Goal: Communication & Community: Connect with others

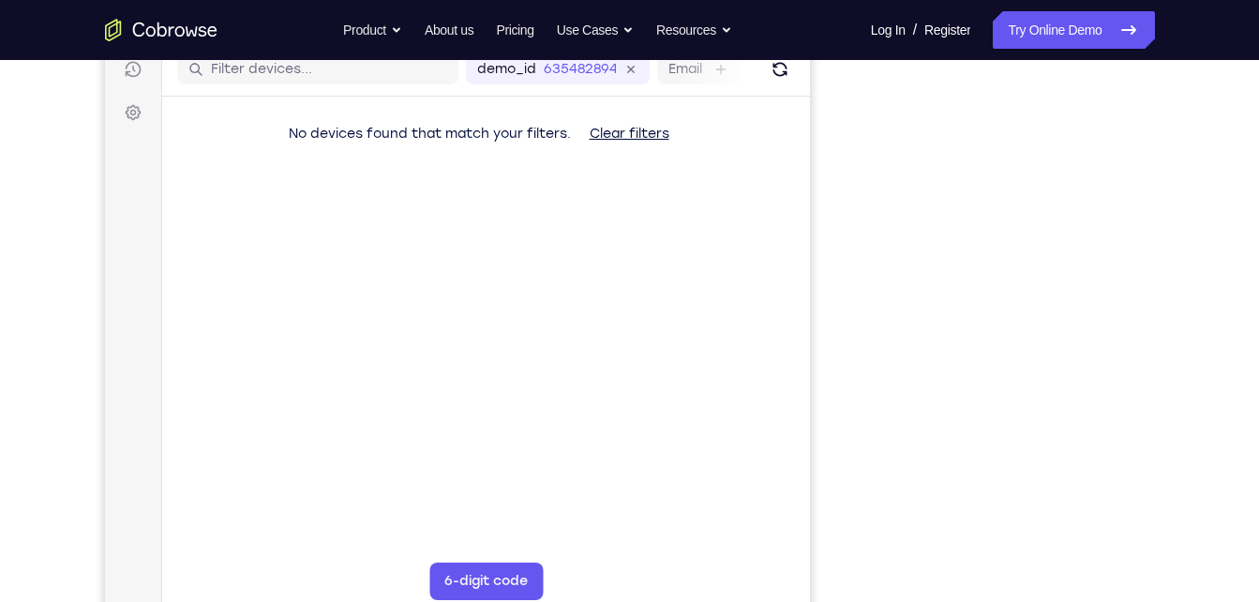
scroll to position [245, 0]
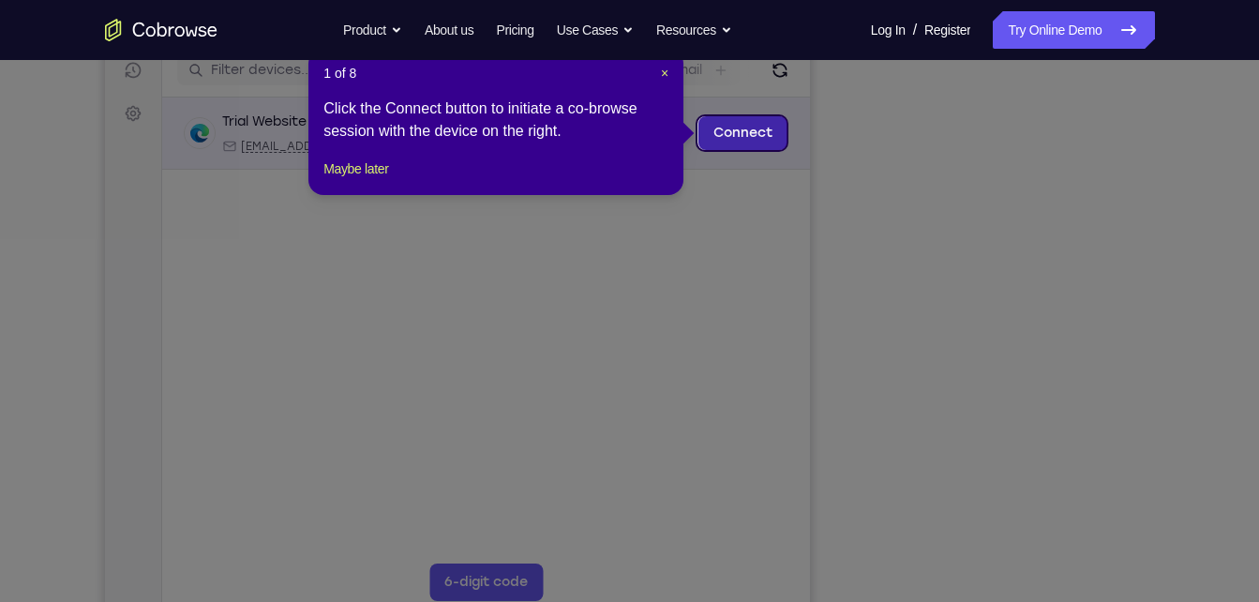
click at [768, 126] on link "Connect" at bounding box center [742, 133] width 89 height 34
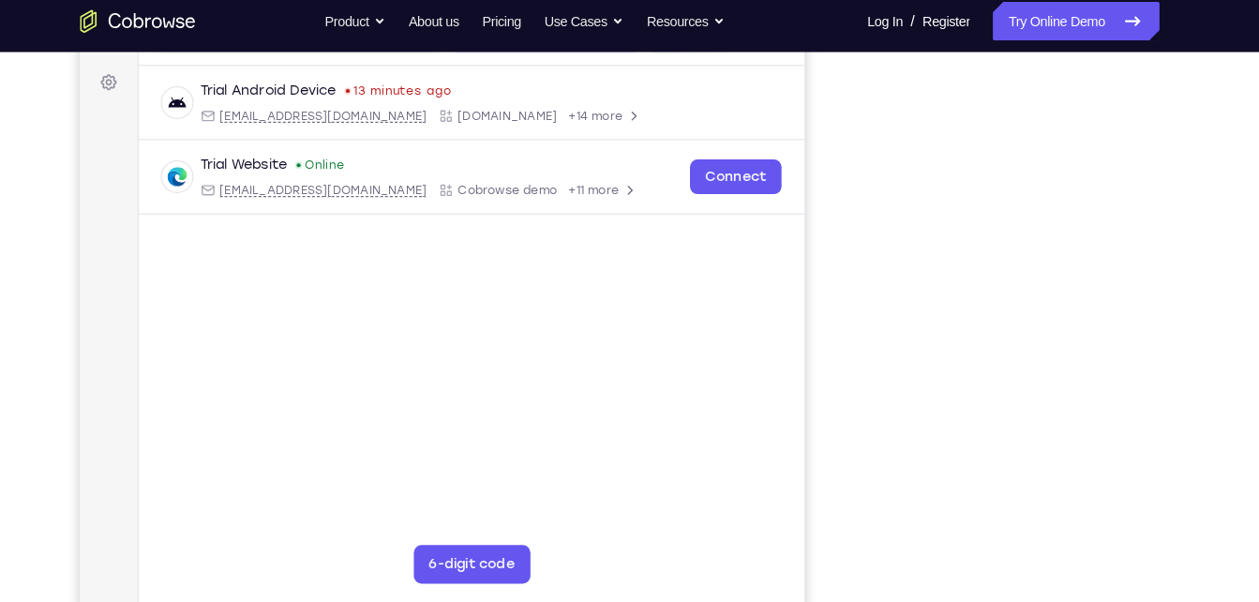
scroll to position [270, 0]
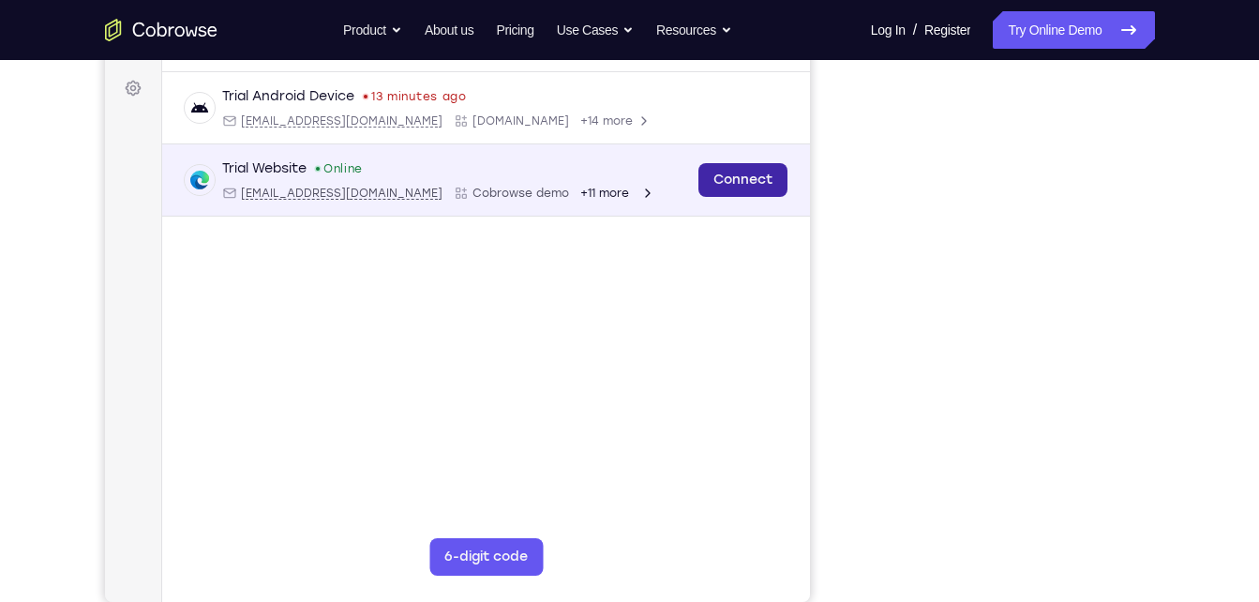
click at [761, 187] on link "Connect" at bounding box center [742, 180] width 89 height 34
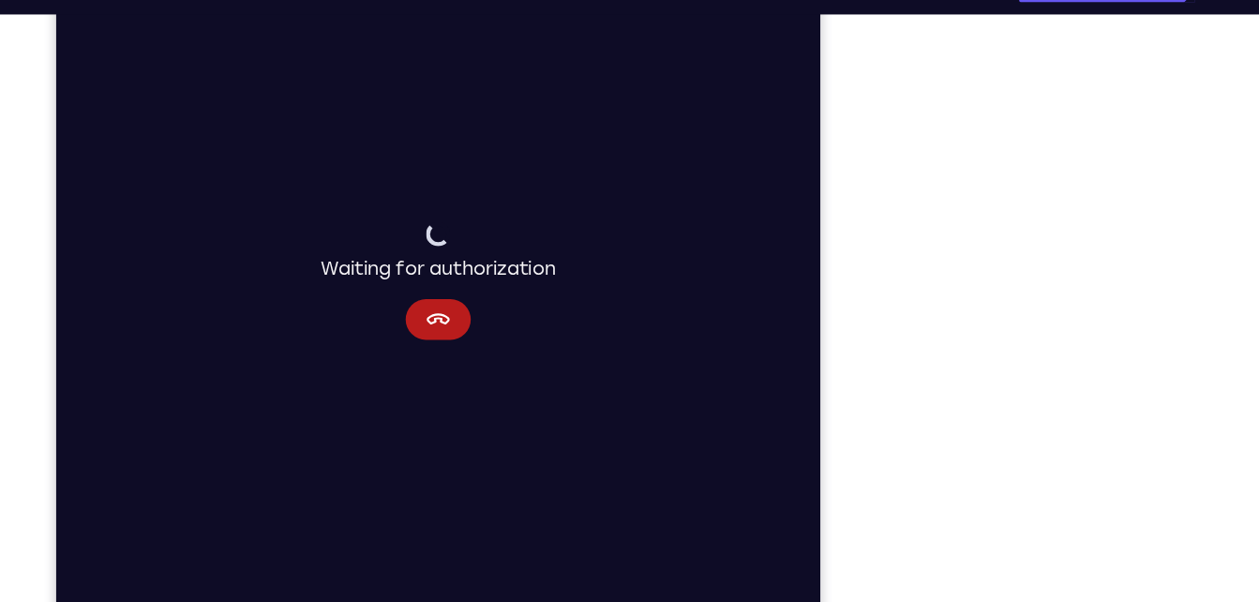
scroll to position [252, 0]
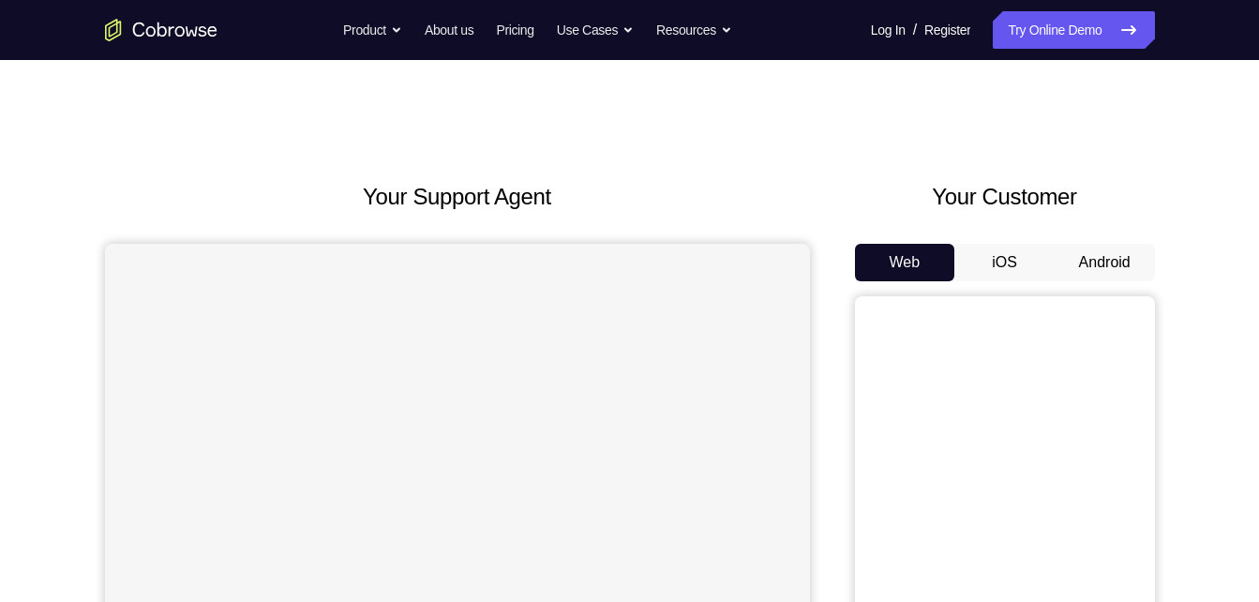
click at [1094, 264] on button "Android" at bounding box center [1105, 263] width 100 height 38
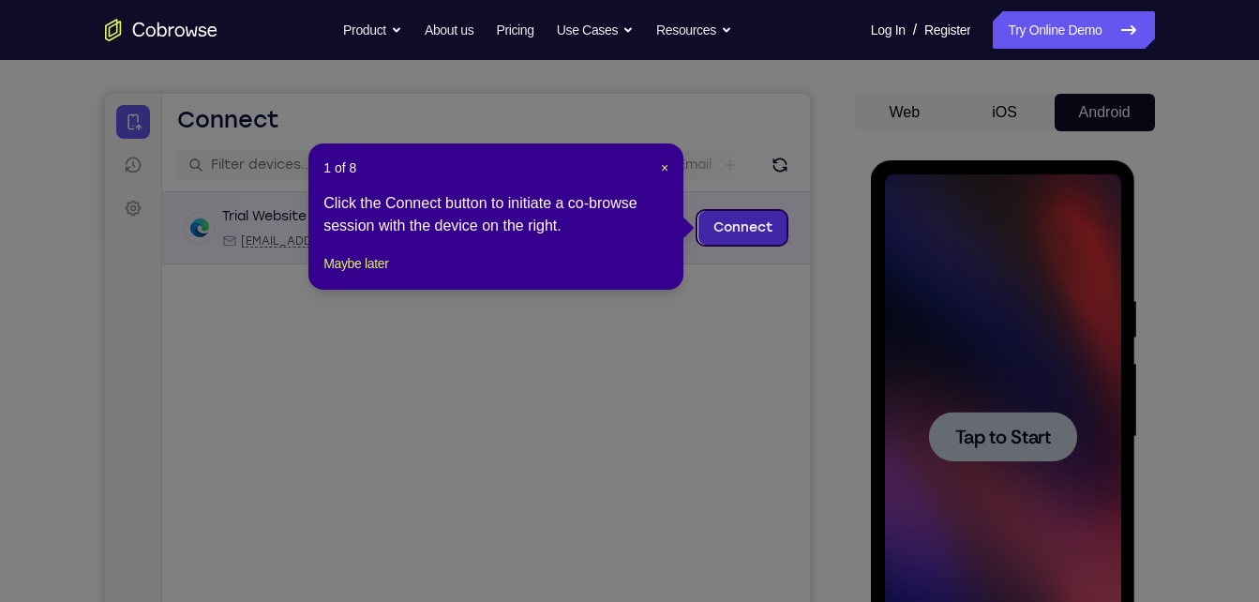
click at [740, 217] on link "Connect" at bounding box center [742, 228] width 89 height 34
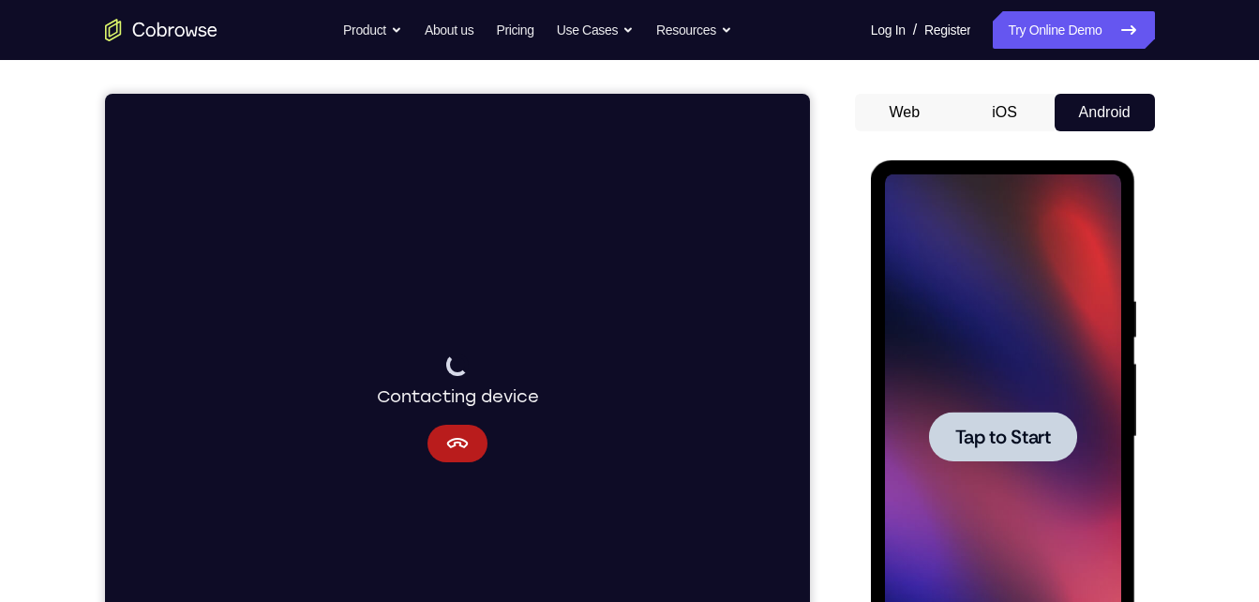
click at [966, 414] on div at bounding box center [1003, 437] width 148 height 50
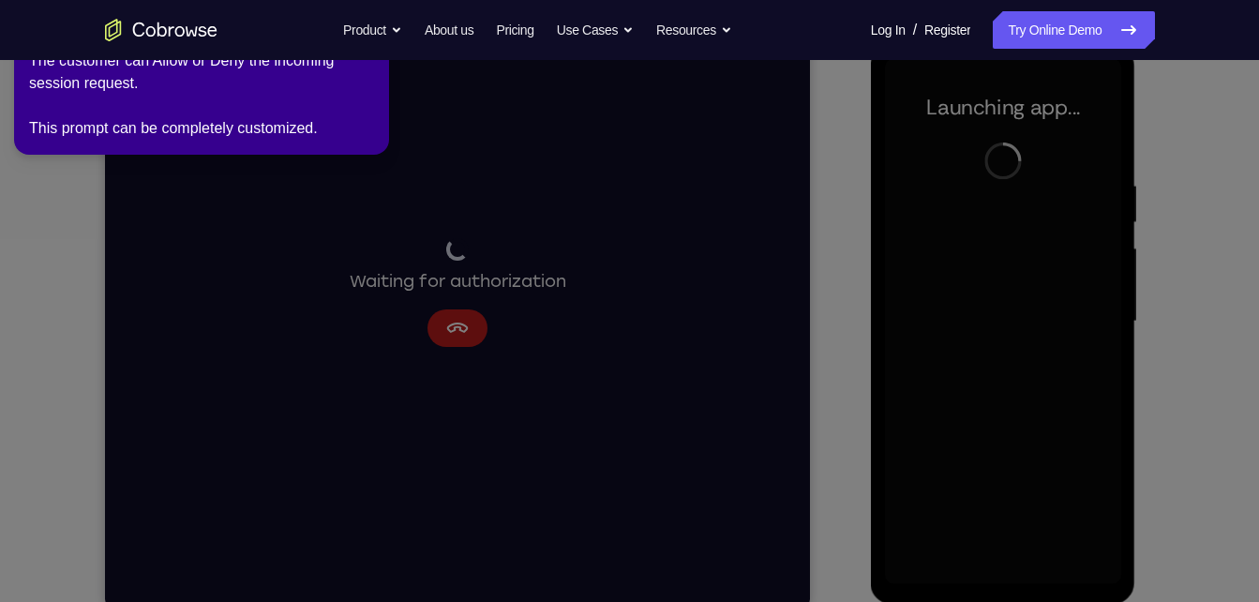
scroll to position [266, 0]
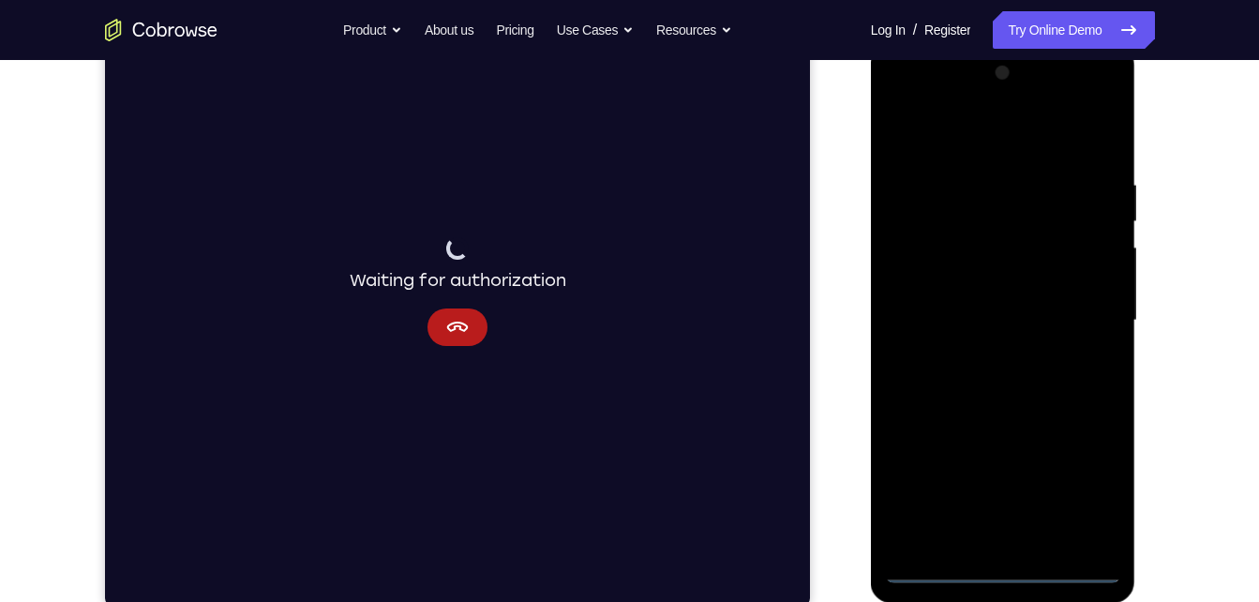
drag, startPoint x: 1004, startPoint y: 561, endPoint x: 1013, endPoint y: 582, distance: 23.2
click at [1013, 582] on div at bounding box center [1003, 320] width 236 height 525
click at [1087, 486] on div at bounding box center [1003, 320] width 236 height 525
click at [960, 130] on div at bounding box center [1003, 320] width 236 height 525
click at [1086, 320] on div at bounding box center [1003, 320] width 236 height 525
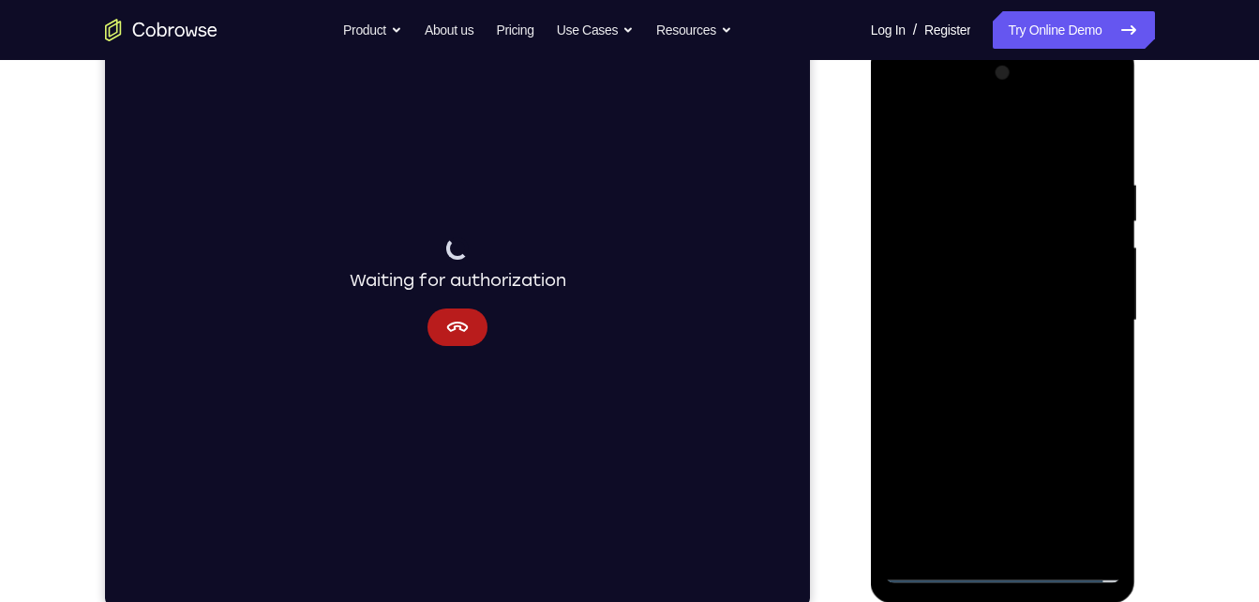
click at [988, 361] on div at bounding box center [1003, 320] width 236 height 525
click at [992, 302] on div at bounding box center [1003, 320] width 236 height 525
click at [992, 289] on div at bounding box center [1003, 320] width 236 height 525
click at [999, 321] on div at bounding box center [1003, 320] width 236 height 525
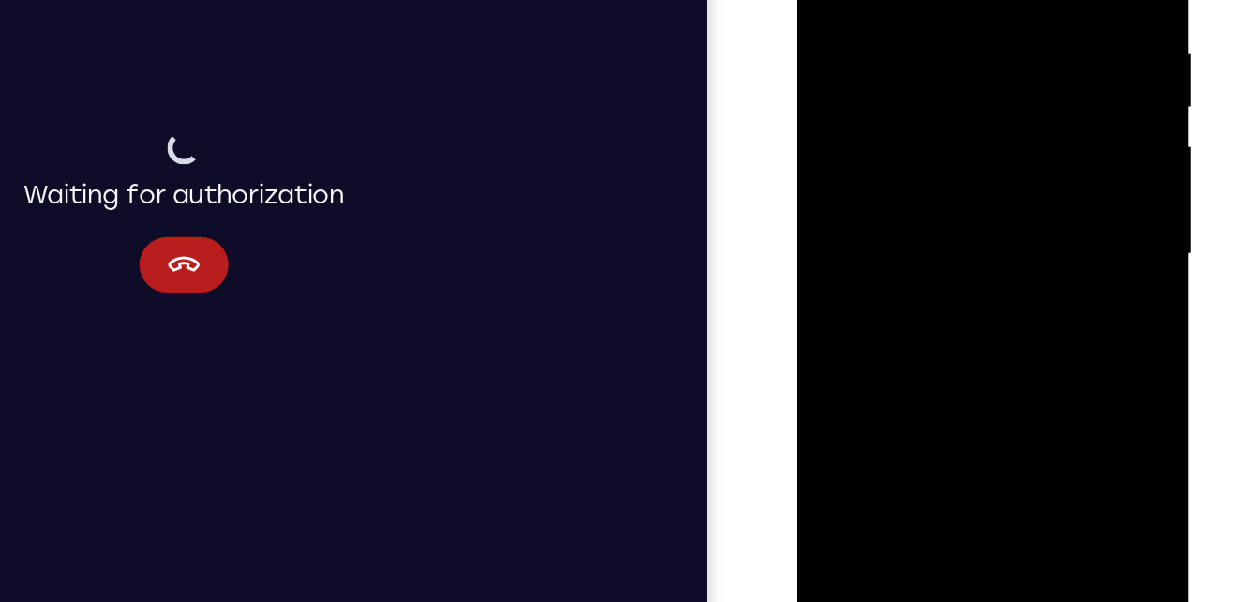
click at [962, 212] on div at bounding box center [929, 120] width 236 height 525
click at [972, 246] on div at bounding box center [929, 120] width 236 height 525
click at [1031, 96] on div at bounding box center [929, 120] width 236 height 525
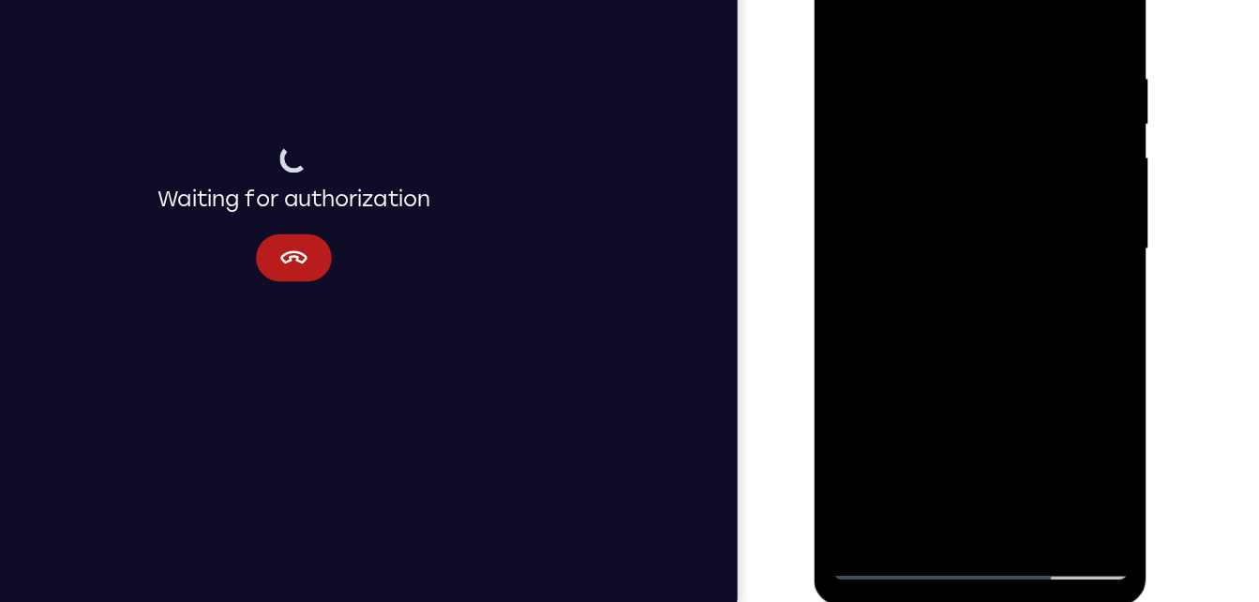
scroll to position [262, 0]
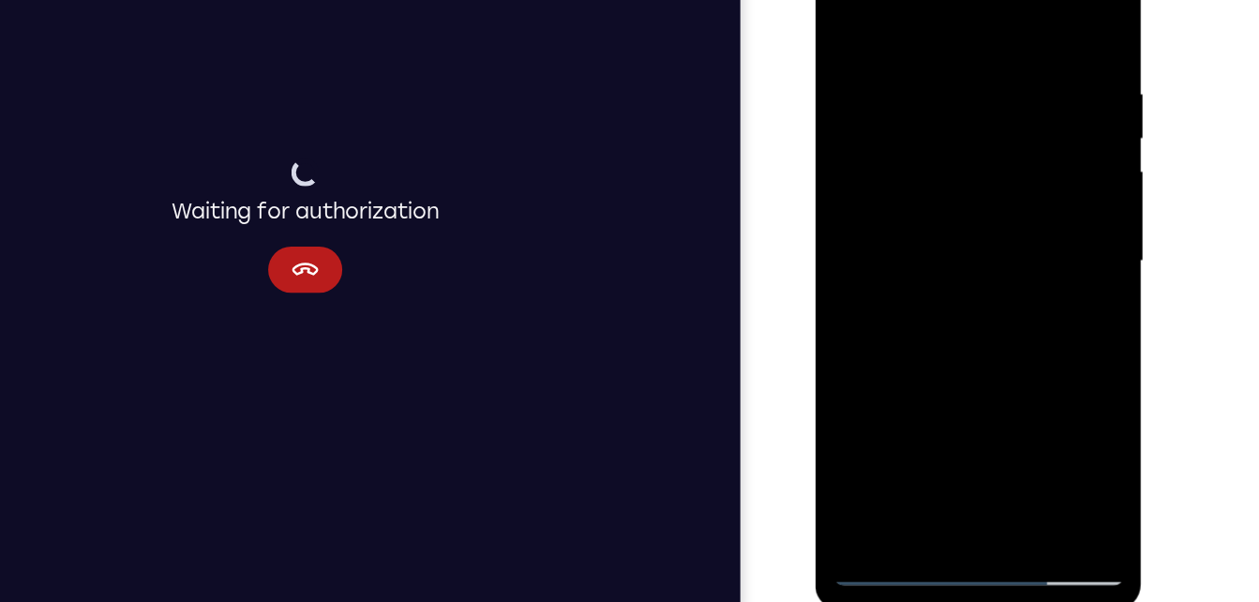
click at [997, 419] on div at bounding box center [948, 196] width 236 height 525
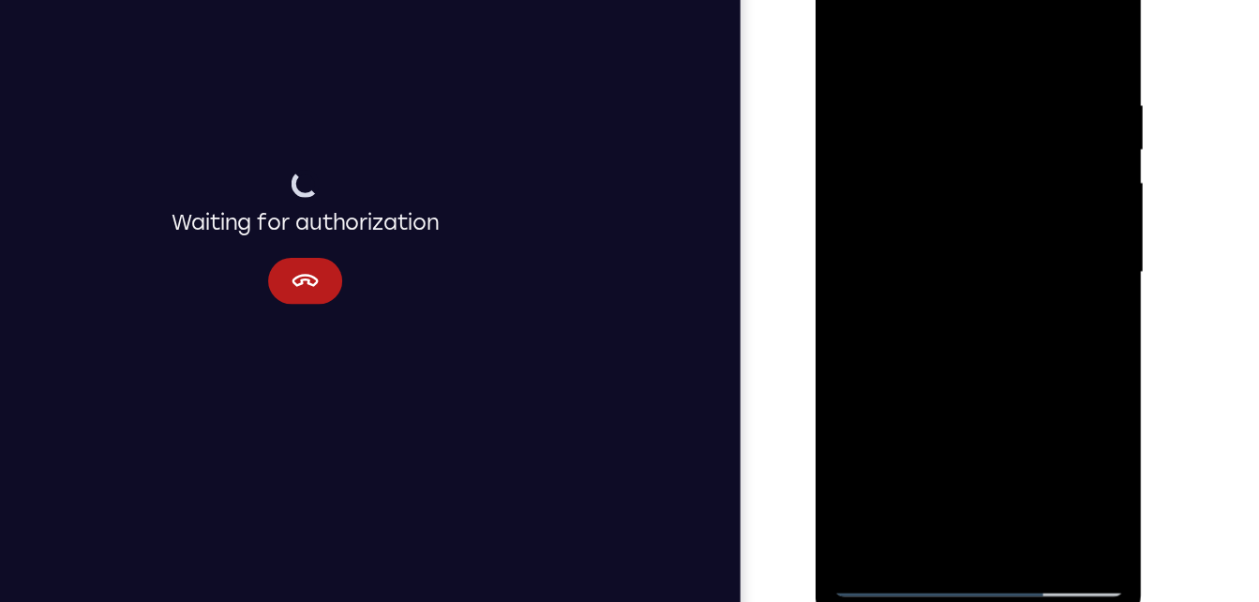
click at [961, 311] on div at bounding box center [948, 209] width 236 height 525
click at [955, 308] on div at bounding box center [948, 209] width 236 height 525
click at [972, 236] on div at bounding box center [948, 209] width 236 height 525
click at [1000, 430] on div at bounding box center [948, 209] width 236 height 525
click at [913, 247] on div at bounding box center [948, 209] width 236 height 525
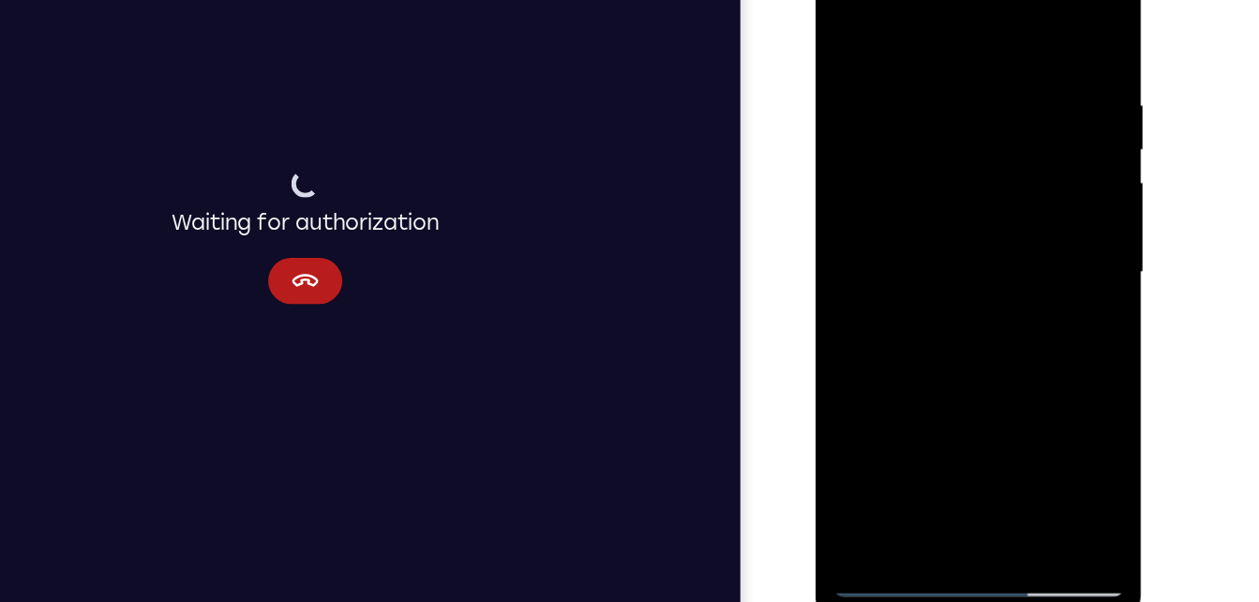
click at [904, 427] on div at bounding box center [948, 209] width 236 height 525
click at [1053, 391] on div at bounding box center [948, 209] width 236 height 525
click at [1033, 256] on div at bounding box center [948, 209] width 236 height 525
click at [850, 23] on div at bounding box center [948, 209] width 236 height 525
click at [844, 15] on div at bounding box center [948, 209] width 236 height 525
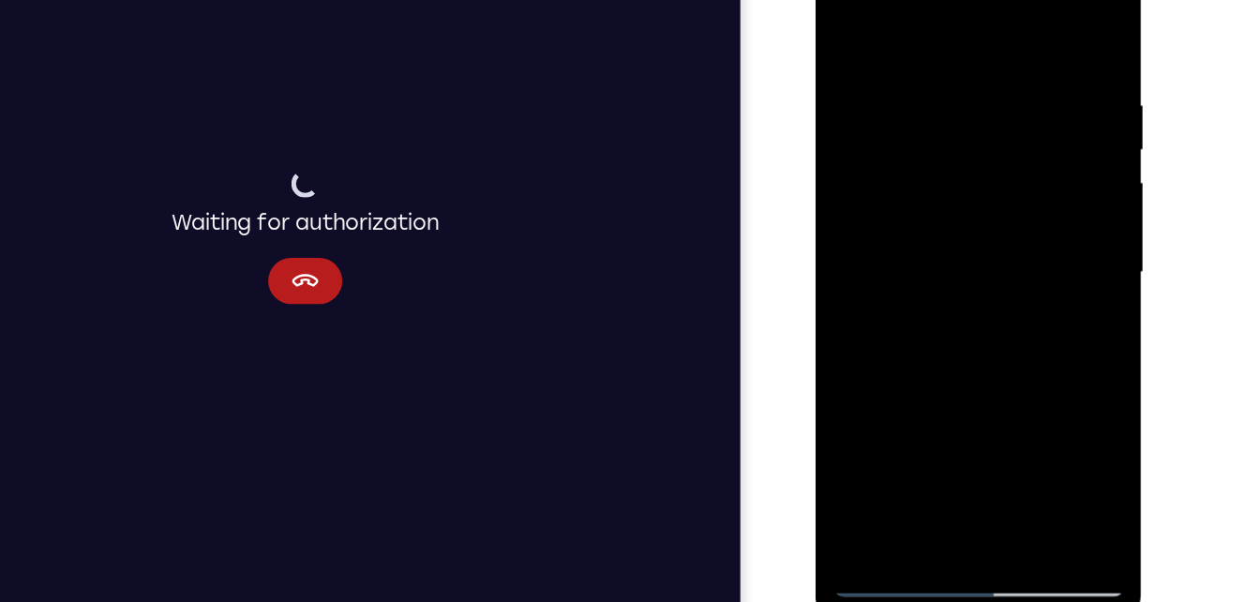
click at [986, 427] on div at bounding box center [948, 209] width 236 height 525
click at [1054, 107] on div at bounding box center [948, 209] width 236 height 525
click at [850, 17] on div at bounding box center [948, 209] width 236 height 525
click at [902, 428] on div at bounding box center [948, 209] width 236 height 525
